Goal: Task Accomplishment & Management: Complete application form

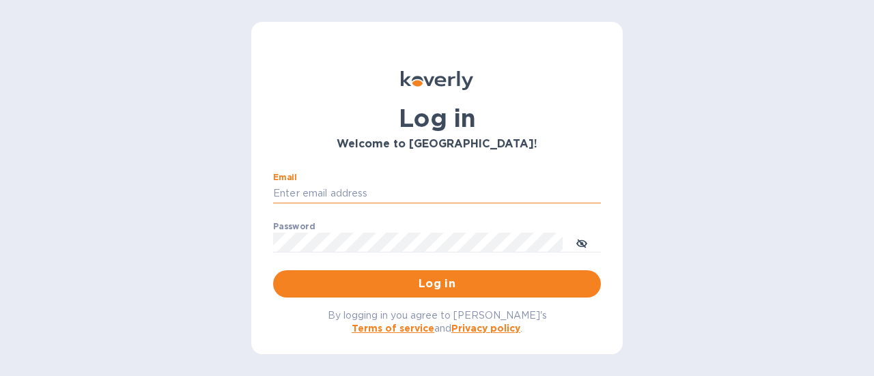
click at [372, 192] on input "Email" at bounding box center [437, 194] width 328 height 20
click at [358, 186] on input "Email" at bounding box center [437, 194] width 328 height 20
type input "[PERSON_NAME][EMAIL_ADDRESS][DOMAIN_NAME]"
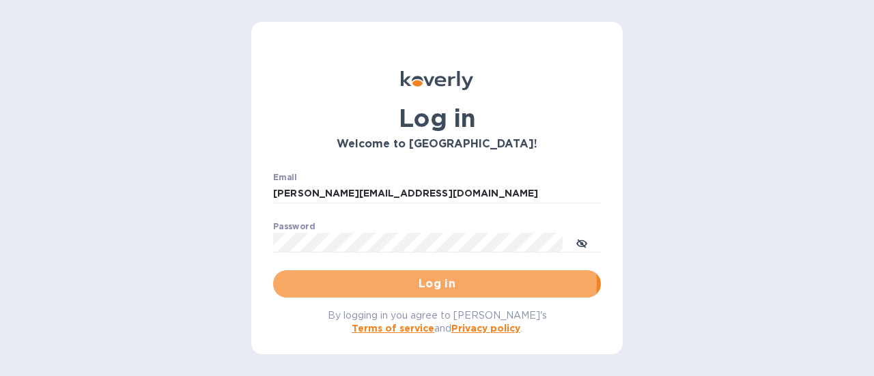
click at [389, 283] on span "Log in" at bounding box center [437, 284] width 306 height 16
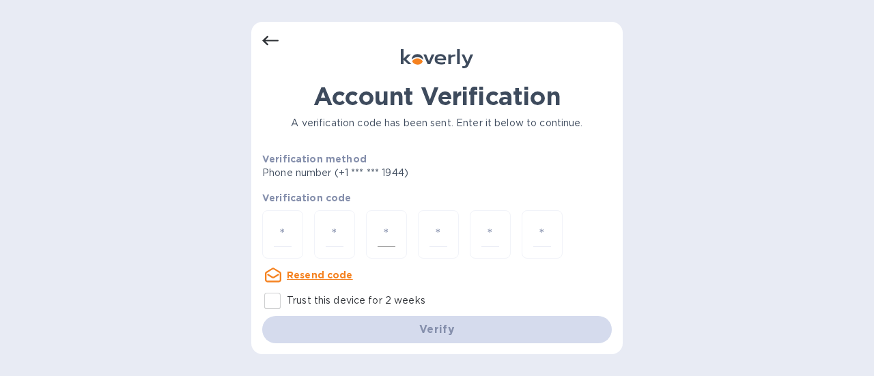
click at [369, 232] on div at bounding box center [386, 234] width 41 height 48
type input "1"
type input "0"
type input "7"
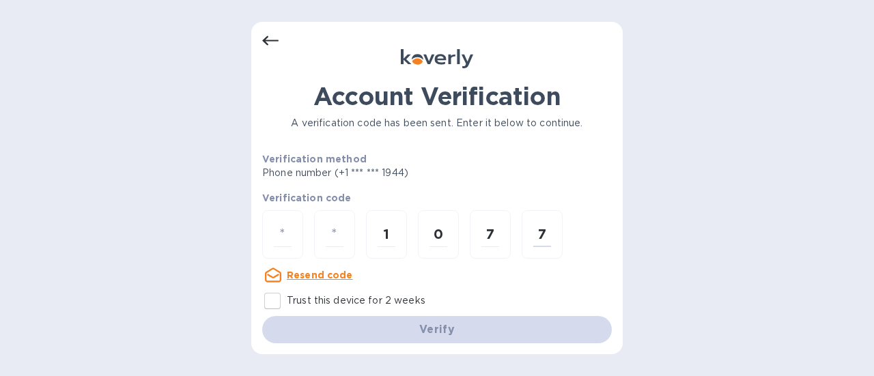
drag, startPoint x: 562, startPoint y: 228, endPoint x: 278, endPoint y: 259, distance: 285.6
click at [278, 259] on div "1 0 7 7" at bounding box center [436, 235] width 349 height 51
type input "1"
type input "0"
type input "7"
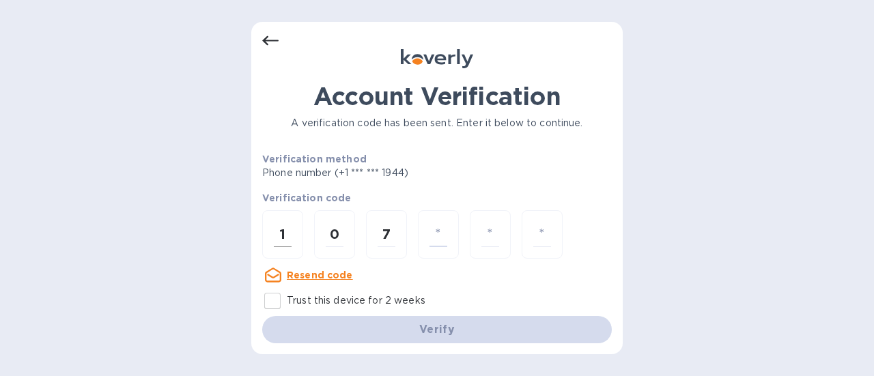
type input "4"
type input "0"
type input "7"
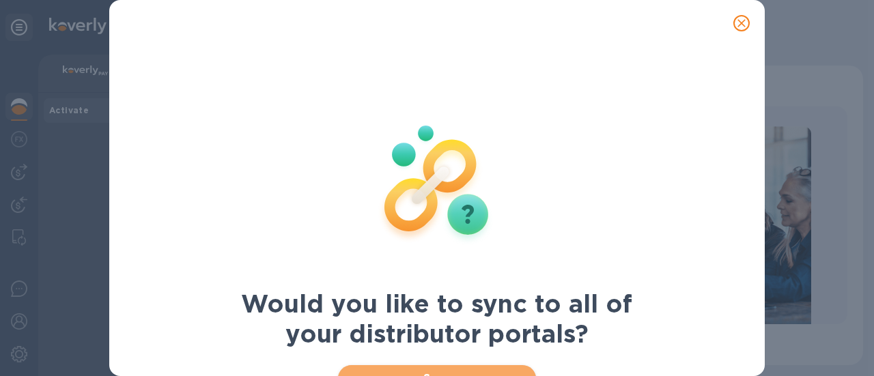
click at [416, 369] on button "Sync" at bounding box center [437, 378] width 199 height 27
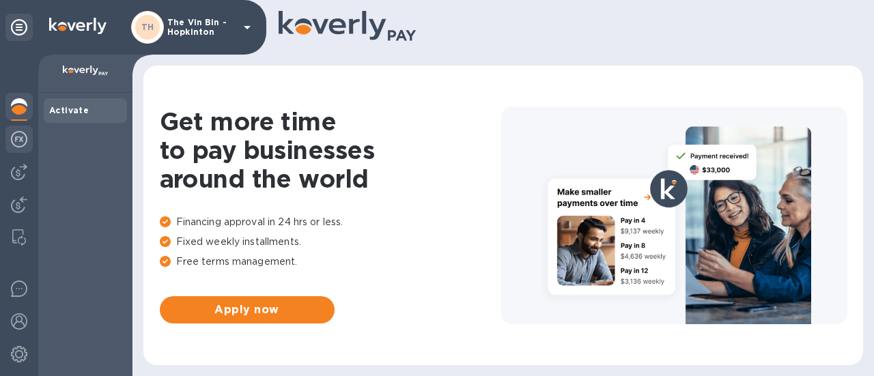
click at [22, 142] on img at bounding box center [19, 139] width 16 height 16
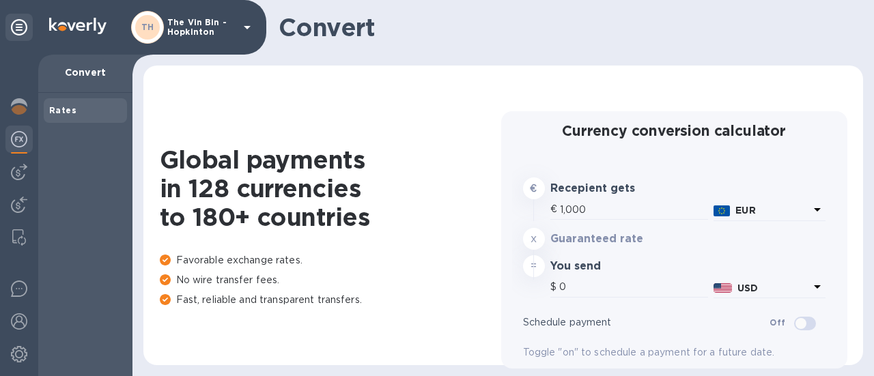
type input "1,179.58"
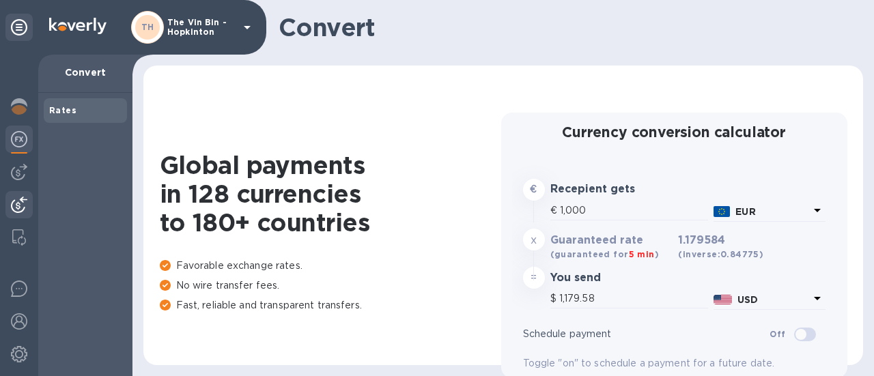
click at [22, 205] on img at bounding box center [19, 205] width 16 height 16
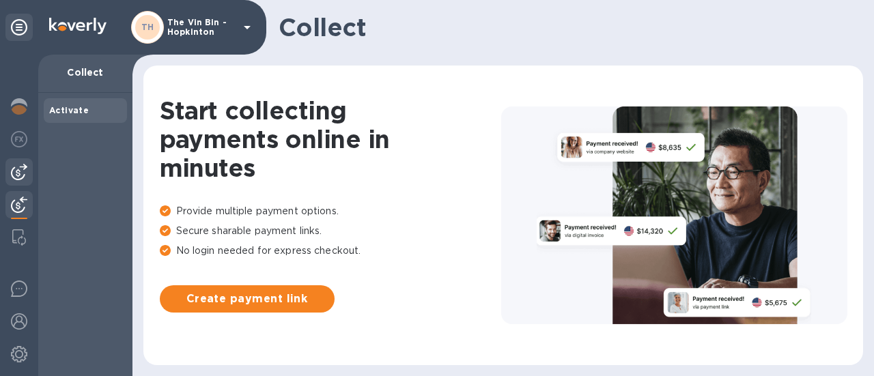
click at [19, 174] on img at bounding box center [19, 172] width 16 height 16
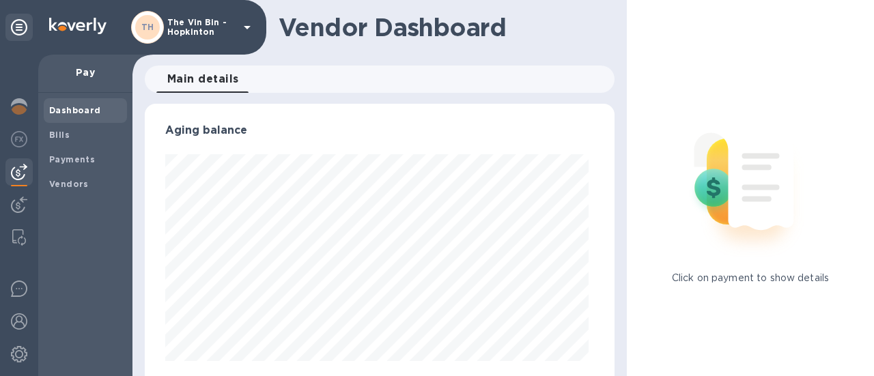
scroll to position [295, 464]
click at [55, 164] on span "Payments" at bounding box center [72, 160] width 46 height 14
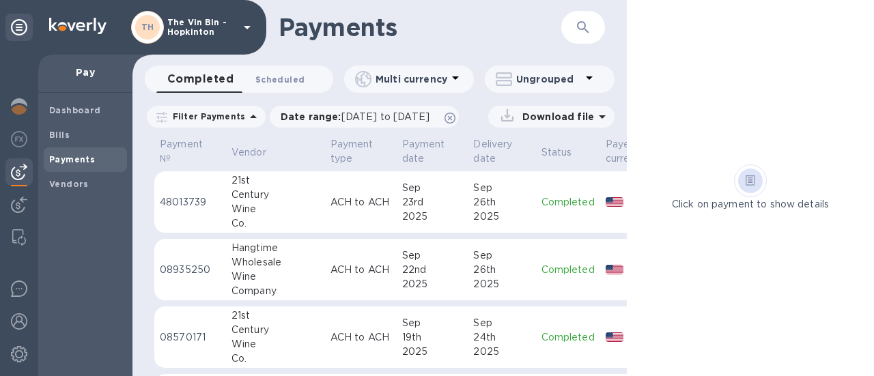
click at [277, 78] on span "Scheduled 0" at bounding box center [279, 79] width 49 height 14
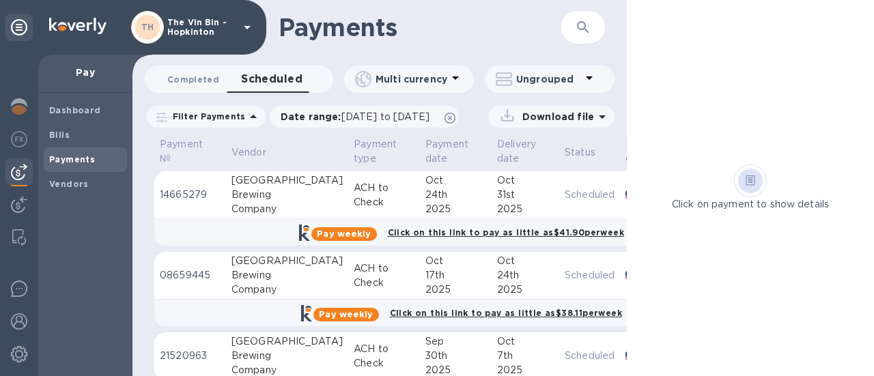
click at [213, 78] on span "Completed 0" at bounding box center [193, 79] width 52 height 14
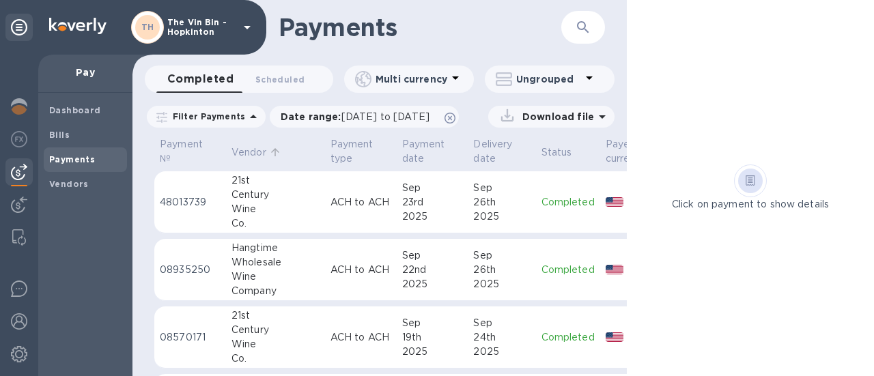
click at [251, 147] on p "Vendor" at bounding box center [248, 152] width 35 height 14
click at [53, 133] on b "Bills" at bounding box center [59, 135] width 20 height 10
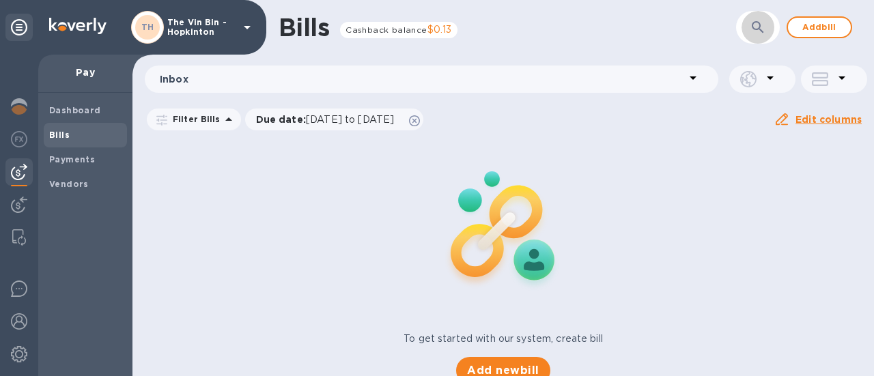
click at [760, 25] on icon "button" at bounding box center [757, 27] width 16 height 16
click at [835, 22] on span "Add bill" at bounding box center [818, 27] width 41 height 16
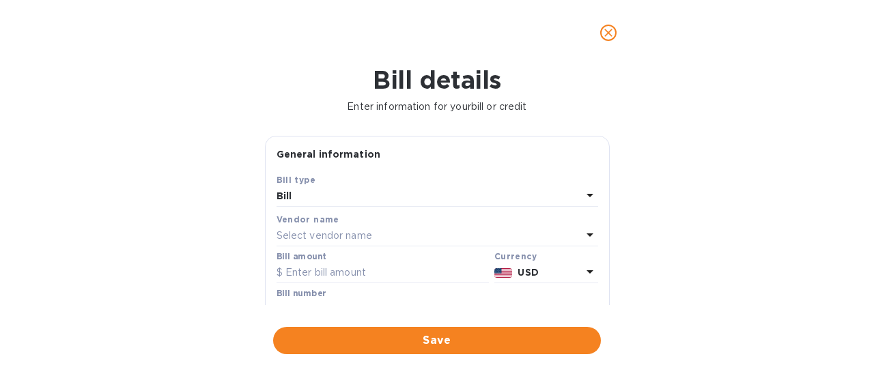
click at [360, 237] on p "Select vendor name" at bounding box center [324, 236] width 96 height 14
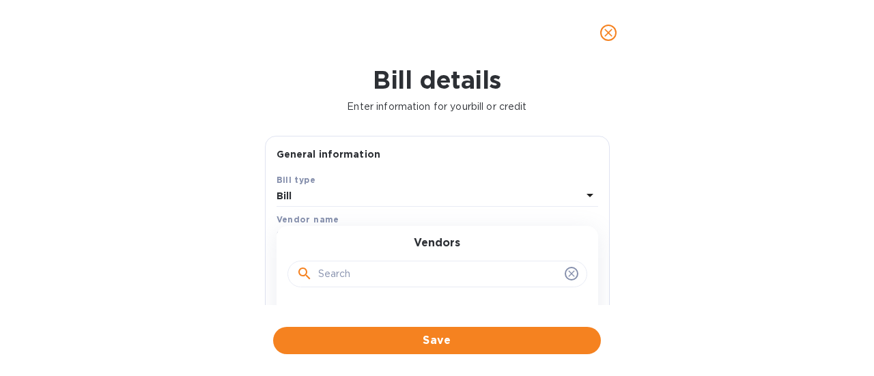
click at [346, 268] on input "text" at bounding box center [438, 274] width 241 height 20
type input "o"
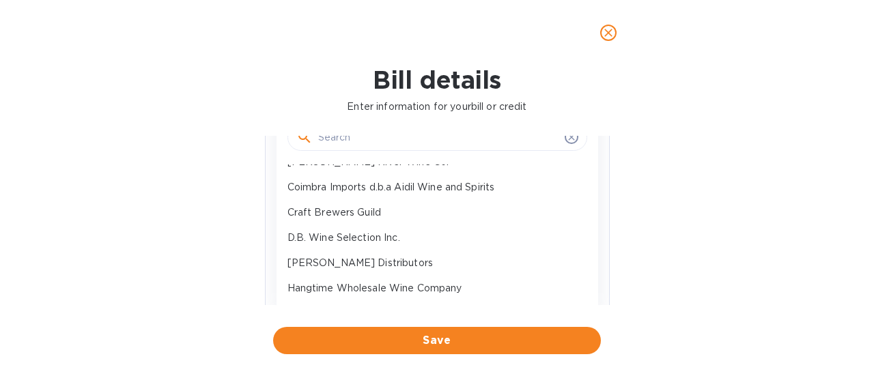
scroll to position [174, 0]
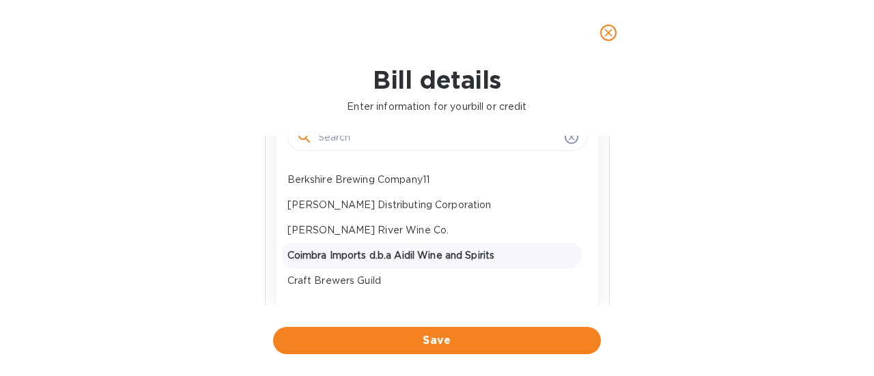
click at [451, 256] on p "Coimbra Imports d.b.a Aidil Wine and Spirits" at bounding box center [431, 255] width 289 height 14
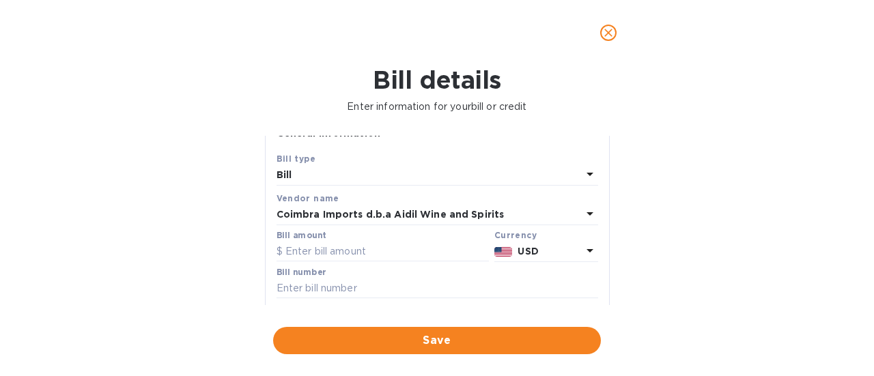
scroll to position [0, 0]
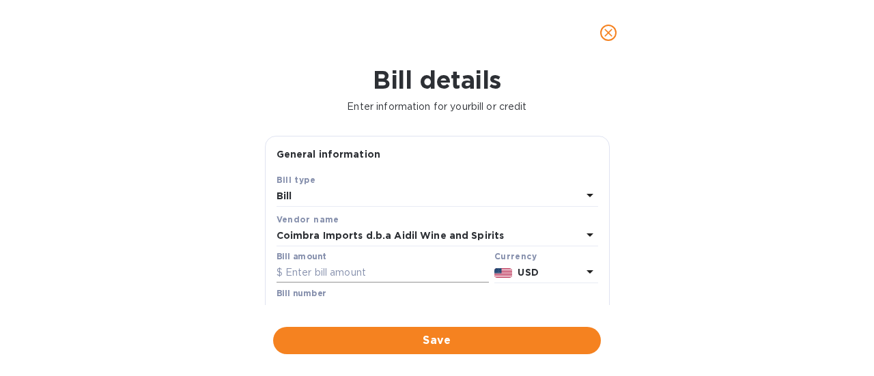
click at [377, 271] on input "text" at bounding box center [382, 273] width 212 height 20
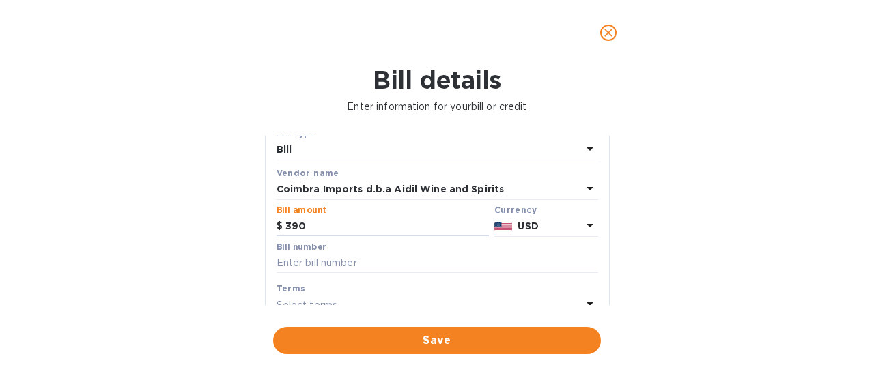
scroll to position [68, 0]
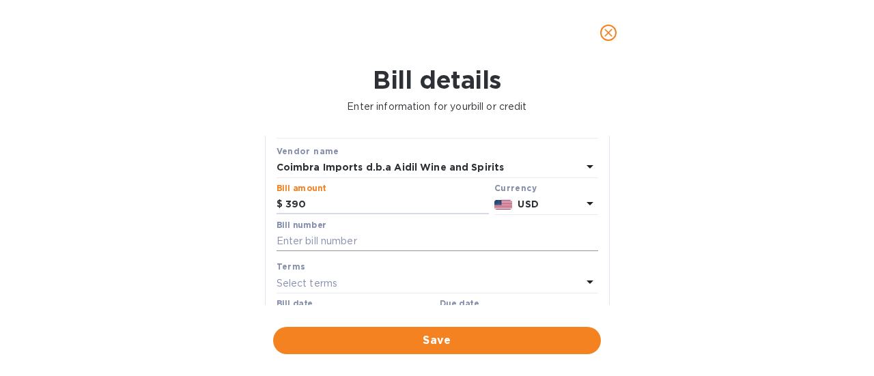
type input "390"
click at [349, 239] on input "text" at bounding box center [436, 241] width 321 height 20
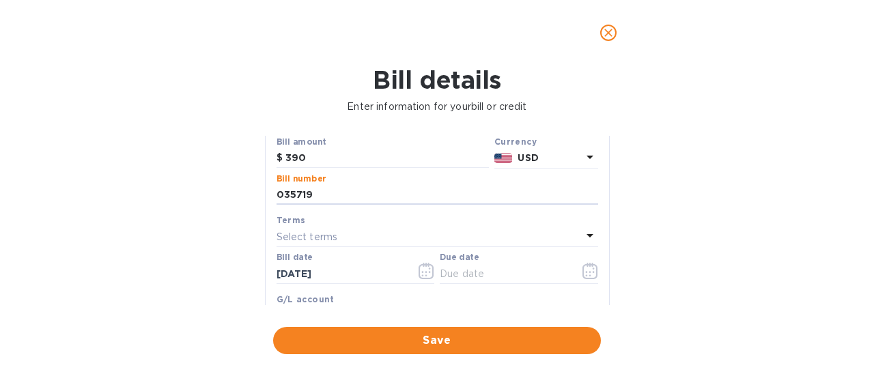
scroll to position [136, 0]
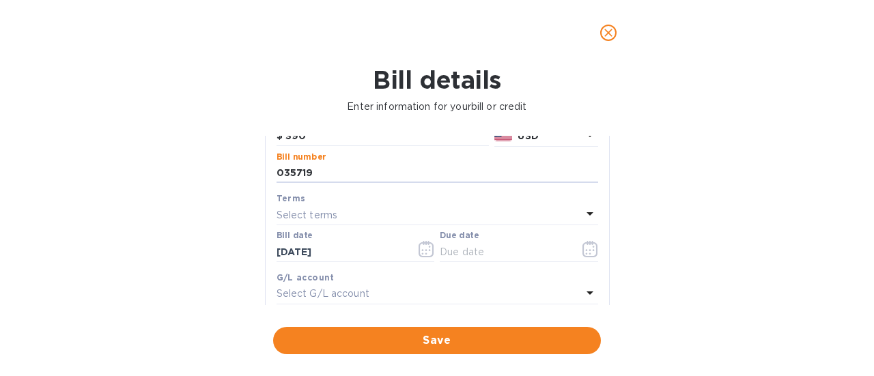
type input "035719"
click at [339, 208] on div "Select terms" at bounding box center [428, 214] width 305 height 19
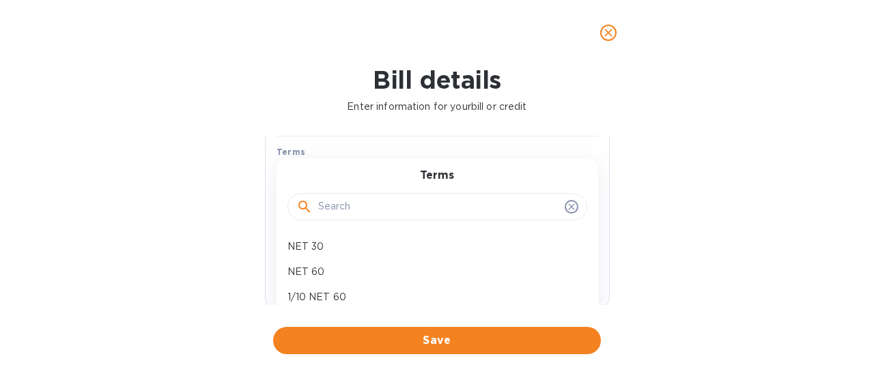
scroll to position [205, 0]
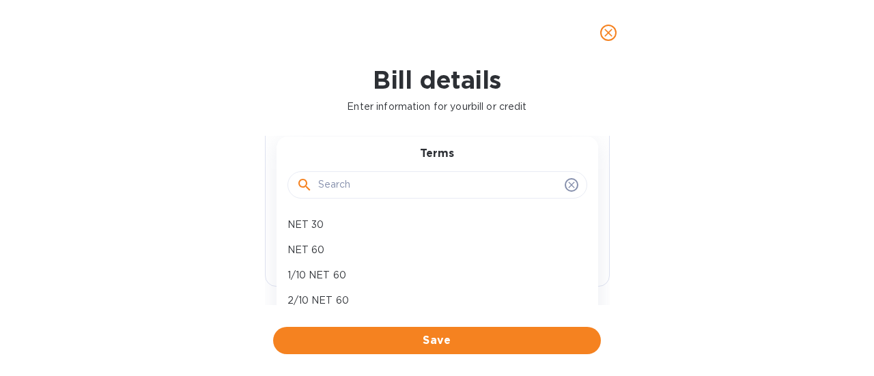
drag, startPoint x: 328, startPoint y: 242, endPoint x: 332, endPoint y: 235, distance: 7.4
click at [327, 243] on p "NET 60" at bounding box center [431, 250] width 289 height 14
type input "11/28/2025"
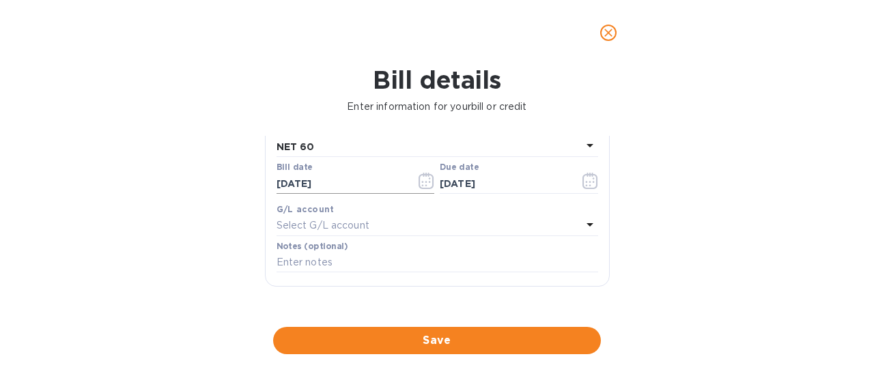
click at [418, 179] on icon "button" at bounding box center [425, 181] width 15 height 16
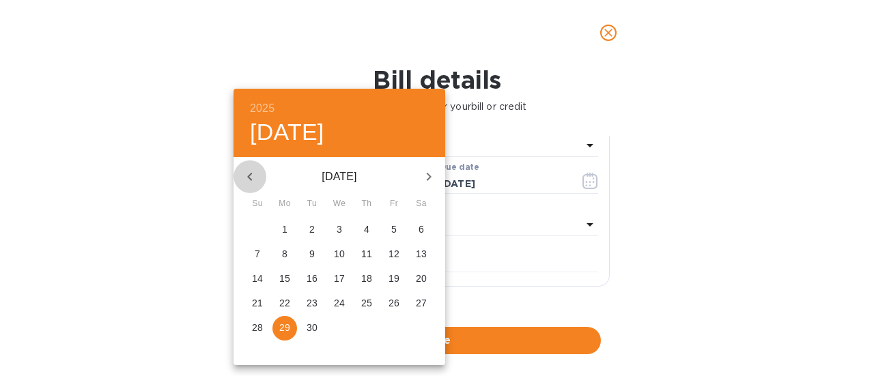
click at [250, 174] on icon "button" at bounding box center [249, 177] width 5 height 8
click at [363, 326] on p "31" at bounding box center [366, 328] width 11 height 14
type input "07/31/2025"
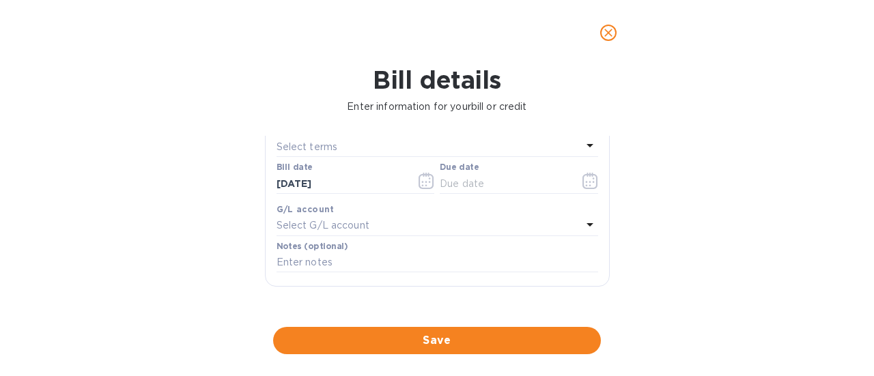
scroll to position [136, 0]
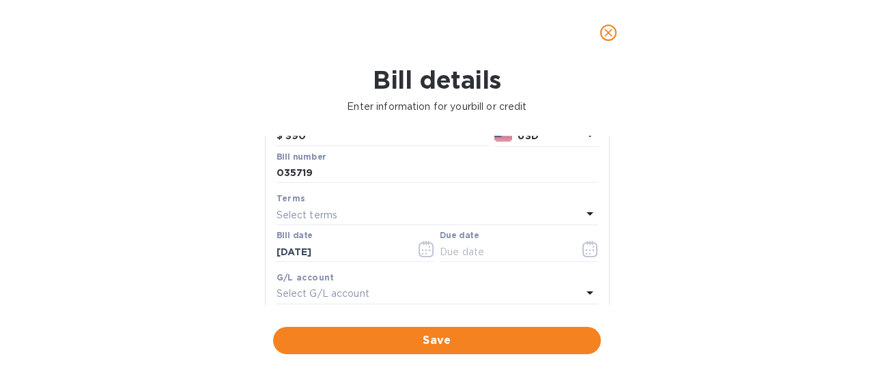
click at [348, 216] on div "Select terms" at bounding box center [428, 214] width 305 height 19
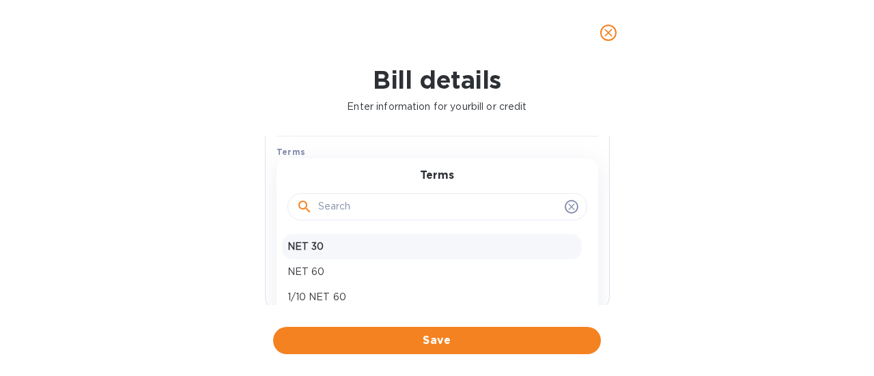
scroll to position [205, 0]
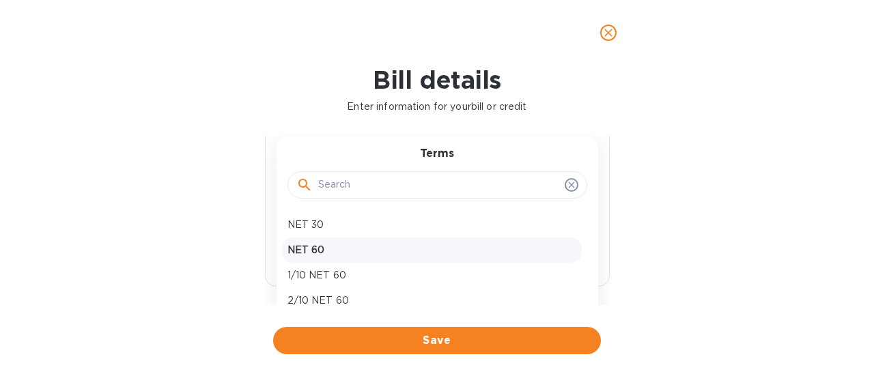
click at [327, 245] on p "NET 60" at bounding box center [431, 250] width 289 height 14
type input "09/29/2025"
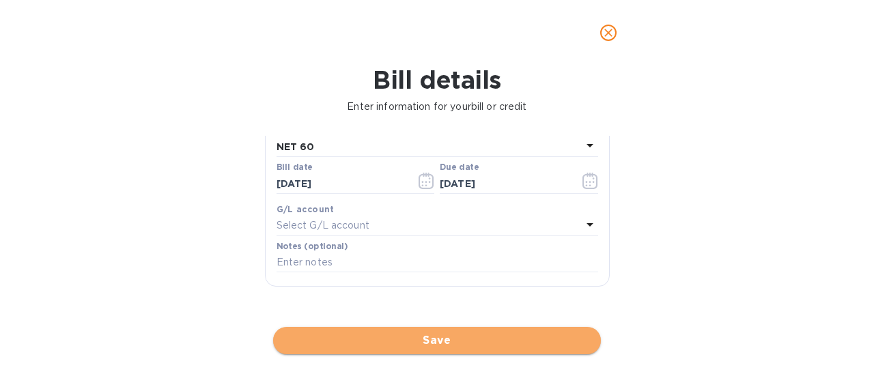
click at [429, 342] on span "Save" at bounding box center [437, 340] width 306 height 16
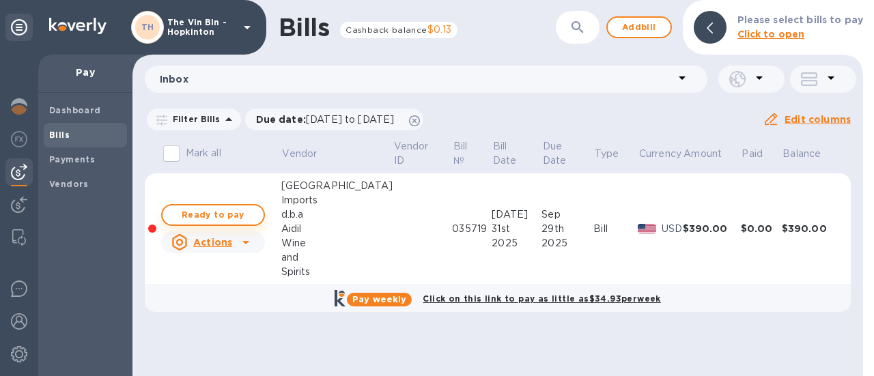
click at [235, 209] on span "Ready to pay" at bounding box center [212, 215] width 79 height 16
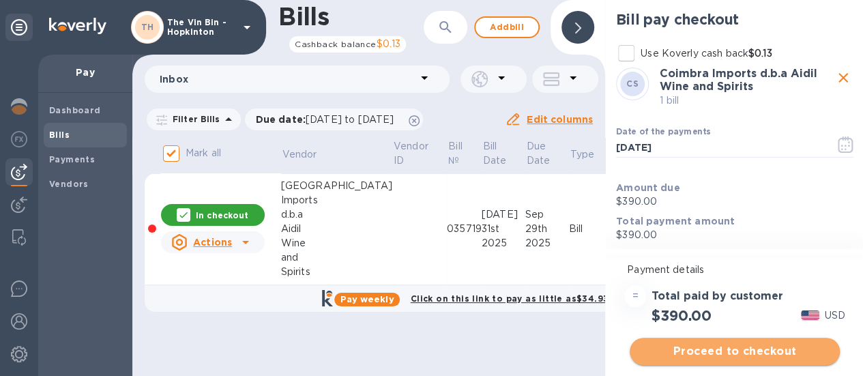
click at [714, 349] on span "Proceed to checkout" at bounding box center [735, 351] width 188 height 16
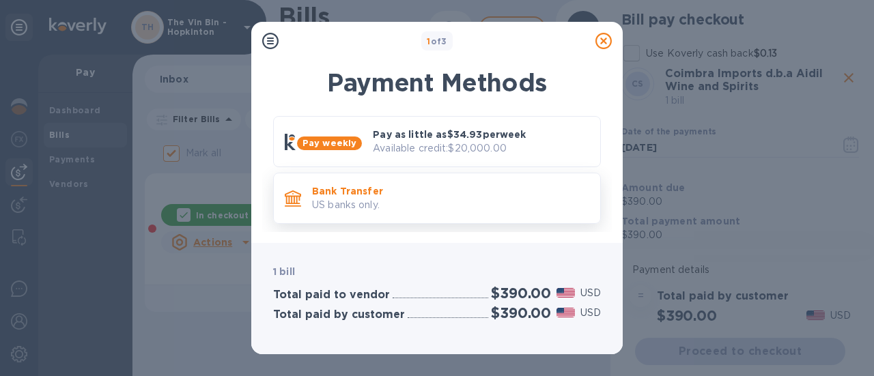
click at [372, 201] on p "US banks only." at bounding box center [450, 205] width 277 height 14
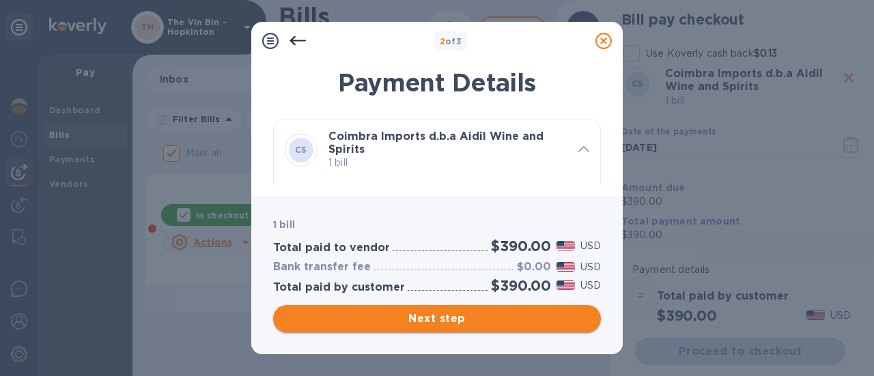
click at [439, 309] on button "Next step" at bounding box center [437, 318] width 328 height 27
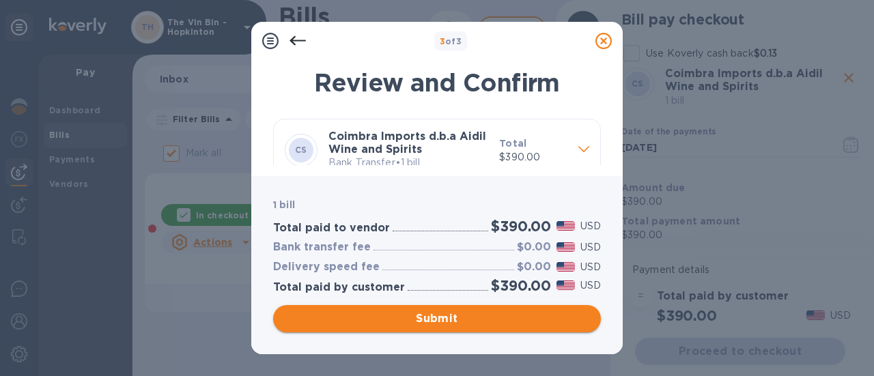
click at [436, 317] on span "Submit" at bounding box center [437, 319] width 306 height 16
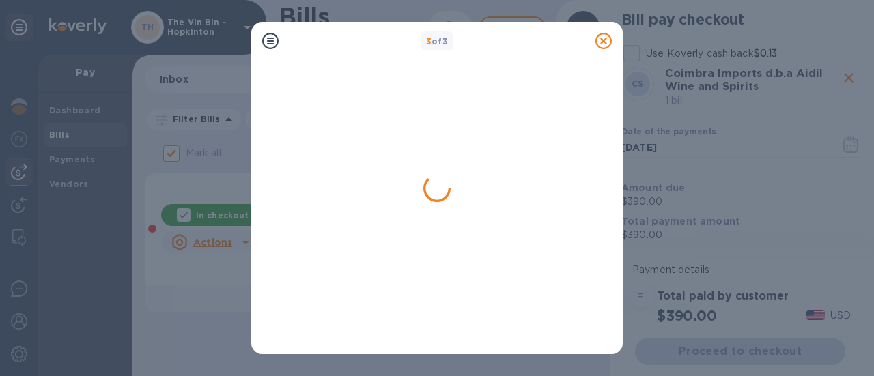
checkbox input "false"
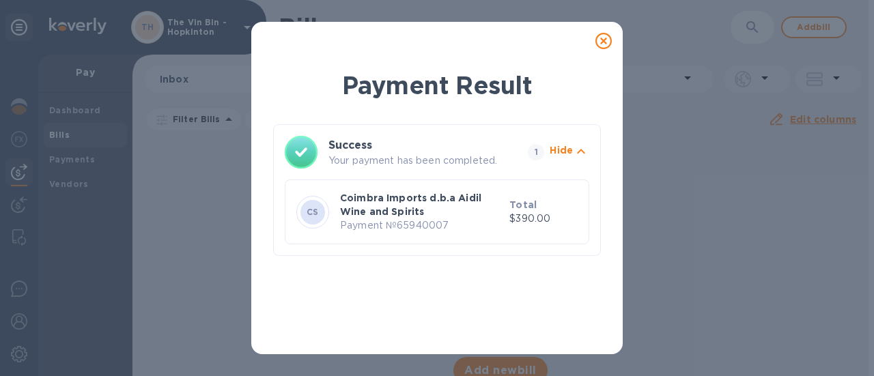
click at [607, 42] on icon at bounding box center [603, 41] width 16 height 16
